Goal: Information Seeking & Learning: Learn about a topic

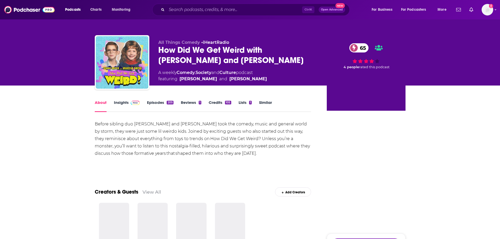
scroll to position [12, 0]
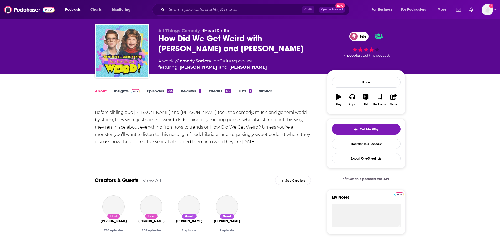
click at [127, 101] on link "Insights" at bounding box center [127, 94] width 26 height 12
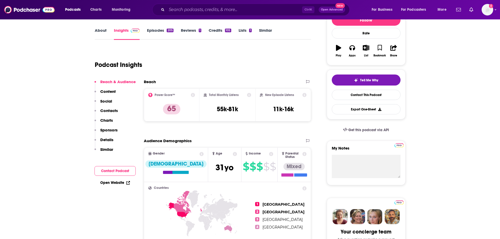
scroll to position [79, 0]
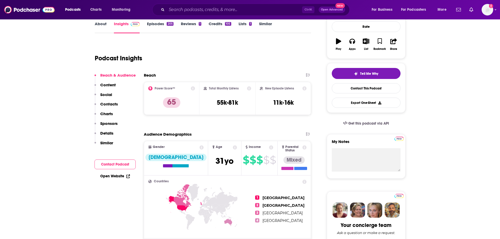
click at [108, 102] on p "Contacts" at bounding box center [109, 104] width 18 height 5
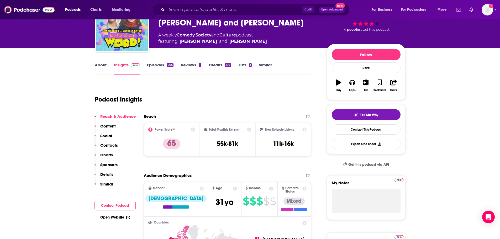
scroll to position [0, 0]
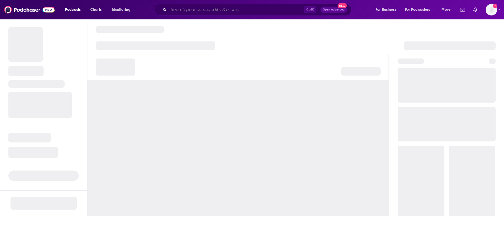
click at [184, 9] on input "Search podcasts, credits, & more..." at bounding box center [235, 10] width 135 height 8
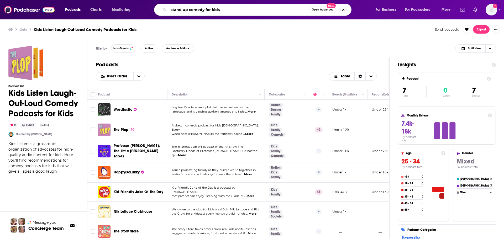
type input "stand up comedy for kids"
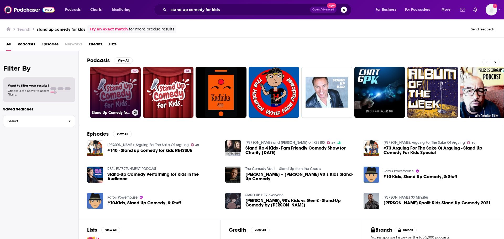
click at [110, 74] on link "39 Stand Up Comedy for Kids" at bounding box center [115, 92] width 51 height 51
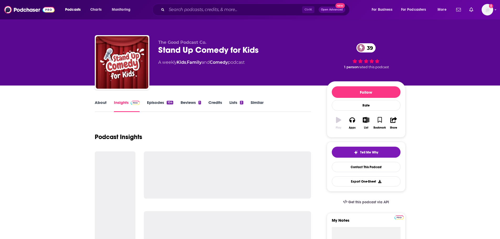
click at [131, 108] on link "Insights" at bounding box center [127, 106] width 26 height 12
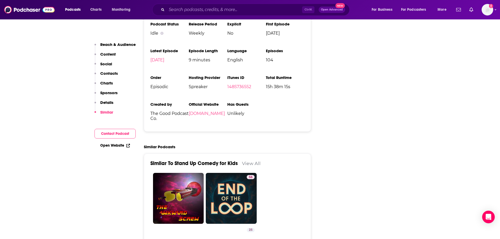
scroll to position [615, 0]
